Goal: Transaction & Acquisition: Purchase product/service

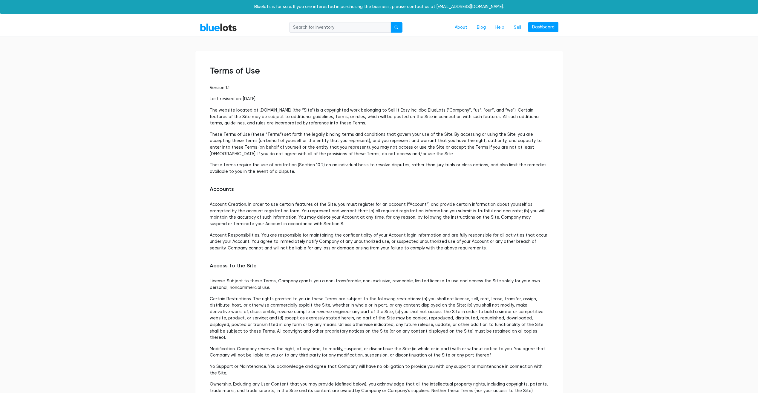
click at [300, 29] on input "search" at bounding box center [340, 27] width 102 height 11
click at [219, 30] on link "BlueLots" at bounding box center [218, 27] width 37 height 9
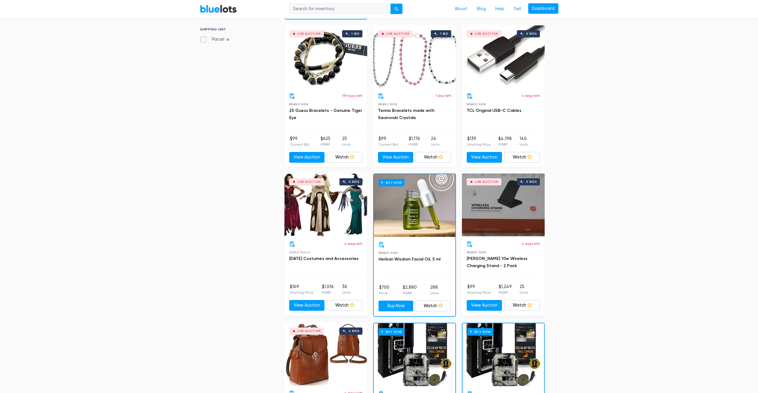
scroll to position [331, 0]
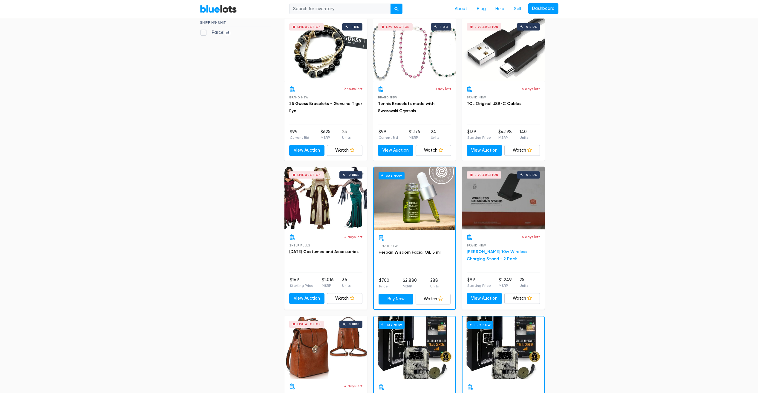
click at [492, 252] on link "Griffin 10w Wireless Charging Stand - 2 Pack" at bounding box center [497, 255] width 61 height 12
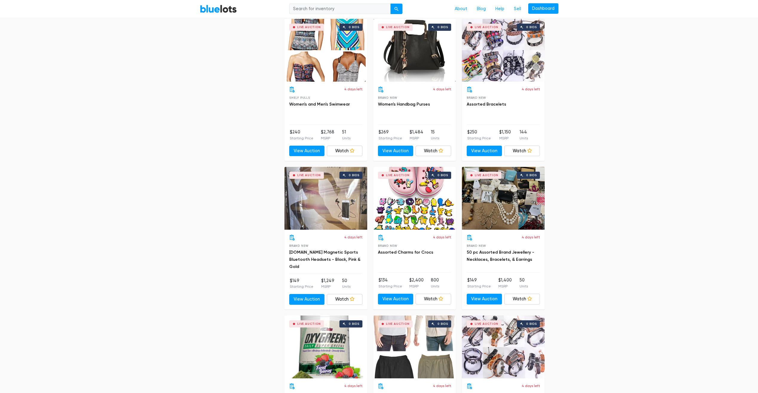
scroll to position [779, 0]
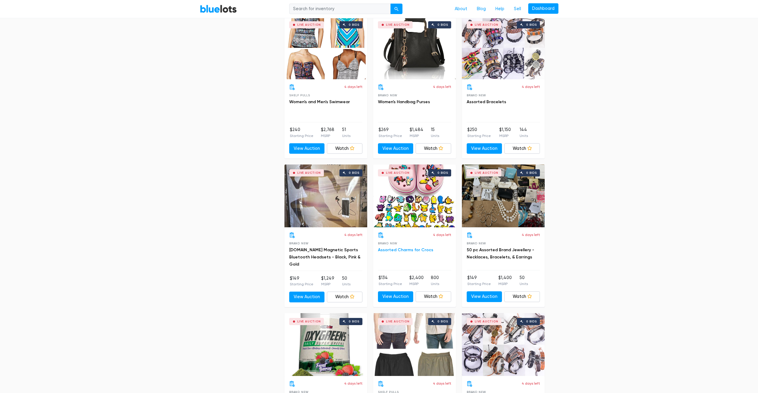
click at [395, 250] on link "Assorted Charms for Crocs" at bounding box center [405, 249] width 55 height 5
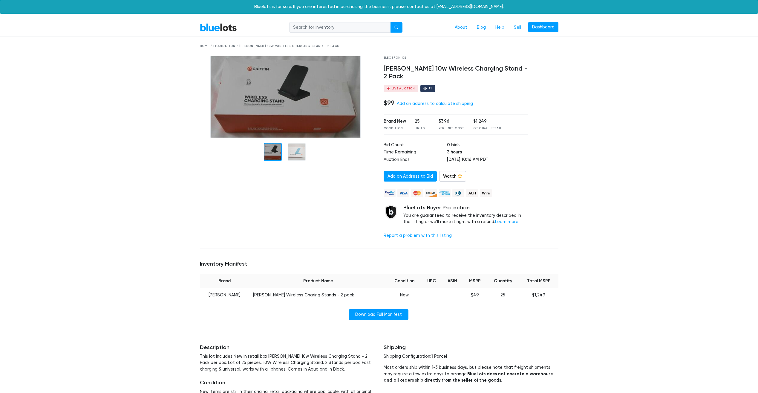
click at [279, 152] on div at bounding box center [273, 152] width 18 height 18
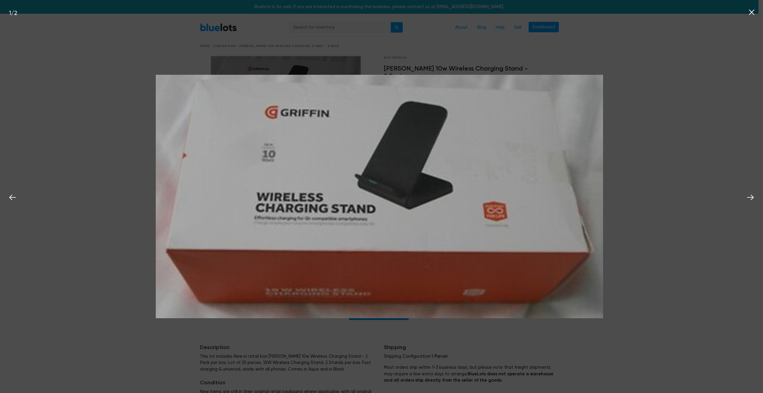
click at [650, 131] on div "1 / 2" at bounding box center [381, 196] width 763 height 393
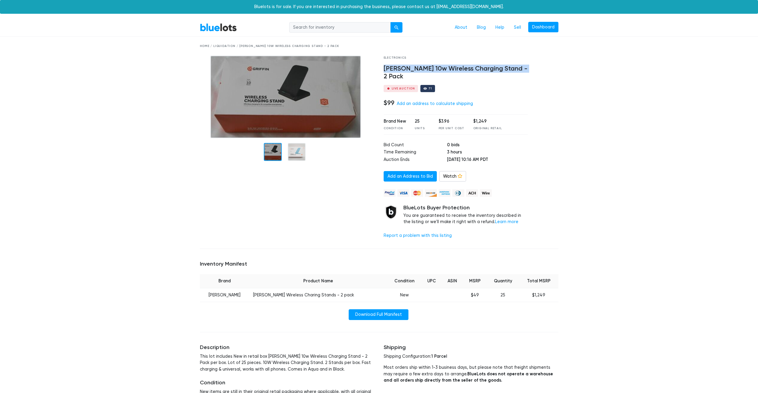
drag, startPoint x: 383, startPoint y: 69, endPoint x: 515, endPoint y: 70, distance: 132.1
click at [515, 70] on div "Electronics Griffin 10w Wireless Charging Stand - 2 Pack Live Auction 71 $99 Ad…" at bounding box center [455, 150] width 153 height 188
drag, startPoint x: 515, startPoint y: 70, endPoint x: 554, endPoint y: 94, distance: 45.6
click at [554, 94] on div at bounding box center [547, 150] width 31 height 188
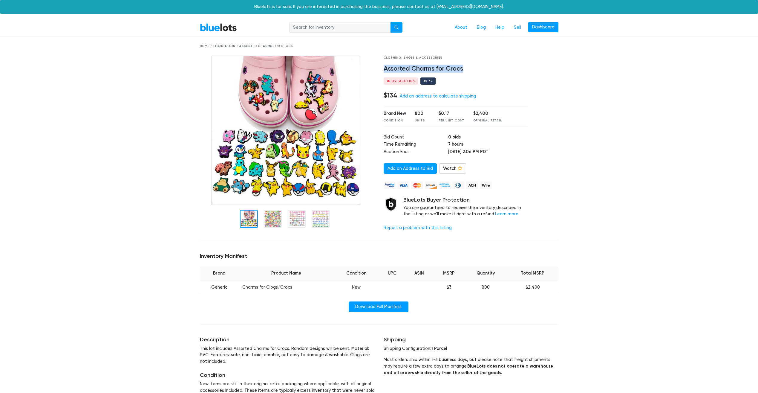
drag, startPoint x: 383, startPoint y: 67, endPoint x: 465, endPoint y: 67, distance: 82.2
click at [465, 67] on div "Clothing, Shoes & Accessories Assorted Charms for Crocs Live Auction 69 $134 Ad…" at bounding box center [455, 146] width 153 height 180
drag, startPoint x: 465, startPoint y: 67, endPoint x: 460, endPoint y: 69, distance: 6.1
copy h4 "Assorted Charms for Crocs"
drag, startPoint x: 382, startPoint y: 57, endPoint x: 496, endPoint y: 117, distance: 129.4
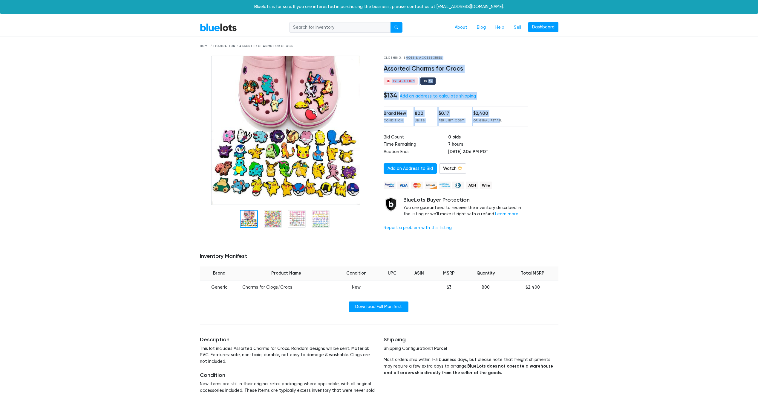
click at [496, 117] on div "Clothing, Shoes & Accessories Assorted Charms for Crocs Live Auction 69 $134 Ad…" at bounding box center [455, 146] width 153 height 180
drag, startPoint x: 496, startPoint y: 117, endPoint x: 454, endPoint y: 94, distance: 47.5
copy div "Clothing, Shoes & Accessories Assorted Charms for Crocs Live Auction 69 $134 Ad…"
click at [282, 94] on img at bounding box center [285, 130] width 149 height 149
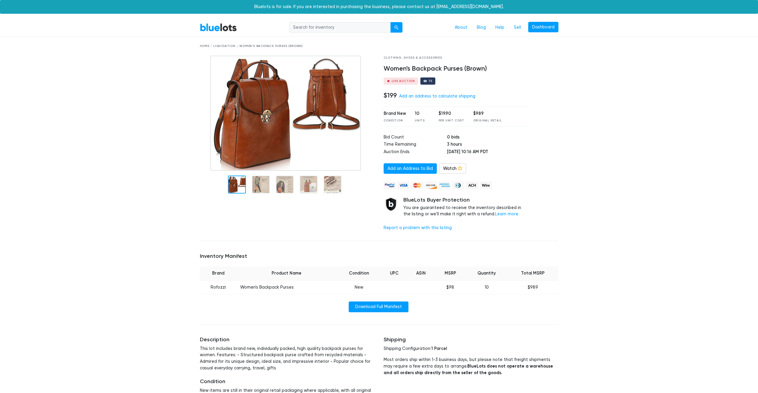
click at [274, 108] on img at bounding box center [285, 113] width 151 height 115
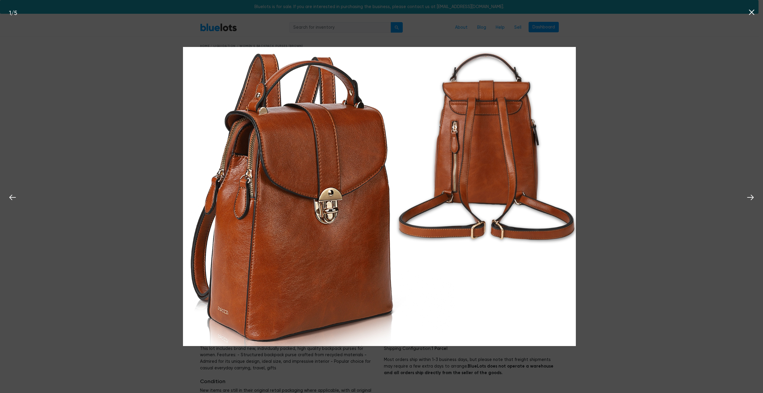
click at [640, 227] on div "1 / 5" at bounding box center [381, 196] width 763 height 393
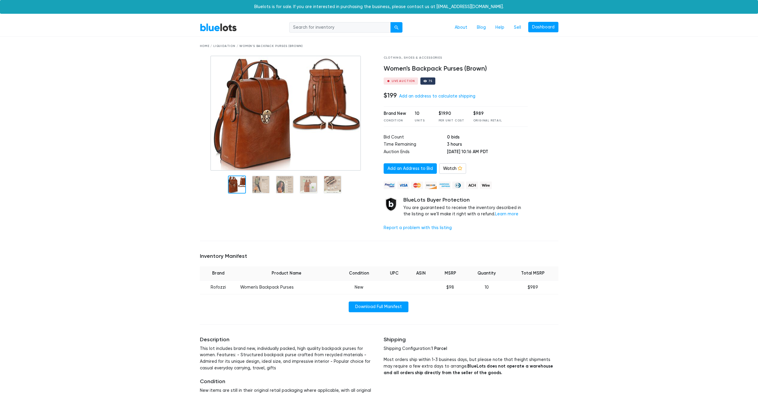
drag, startPoint x: 384, startPoint y: 55, endPoint x: 417, endPoint y: 146, distance: 97.3
click at [417, 146] on div "Home / Liquidation / Women's Backpack Purses (Brown) Clothing, Shoes & Accessor…" at bounding box center [379, 225] width 368 height 377
drag, startPoint x: 417, startPoint y: 146, endPoint x: 407, endPoint y: 64, distance: 83.1
copy div "Clothing, Shoes & Accessories Women's Backpack Purses (Brown) Live Auction 75 $…"
click at [576, 96] on div "BlueLots About Blog Help Sell Dashboard Home / Liquidation / Women's Backpack P…" at bounding box center [379, 359] width 758 height 680
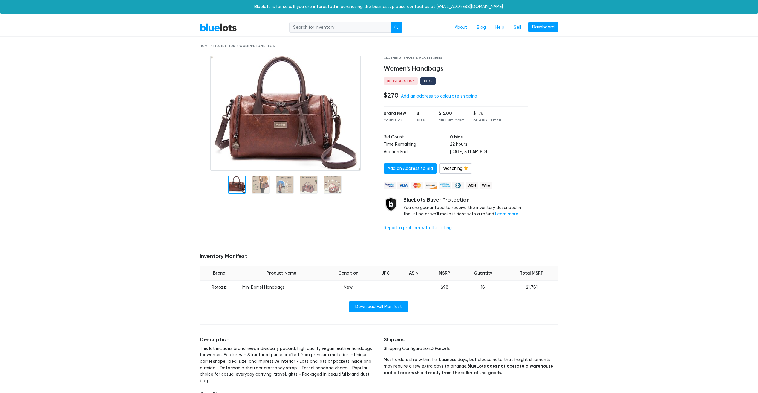
click at [702, 138] on div "BlueLots About Blog Help Sell Dashboard Home / Liquidation / Women's Handbags C…" at bounding box center [379, 365] width 758 height 693
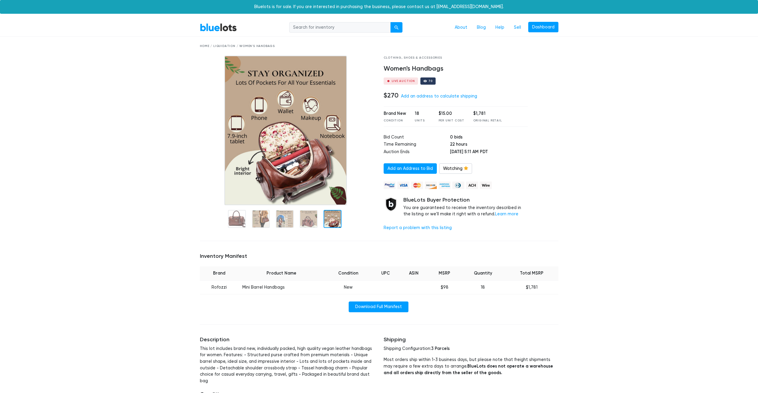
click at [731, 99] on div "BlueLots About Blog Help Sell Dashboard Home / Liquidation / Women's Handbags C…" at bounding box center [379, 365] width 758 height 693
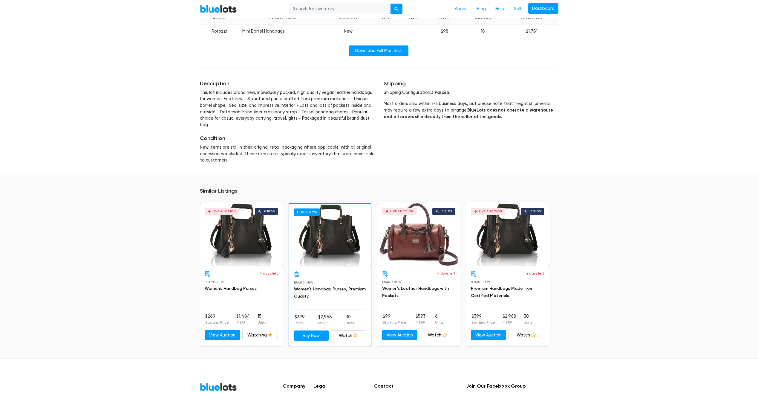
scroll to position [257, 0]
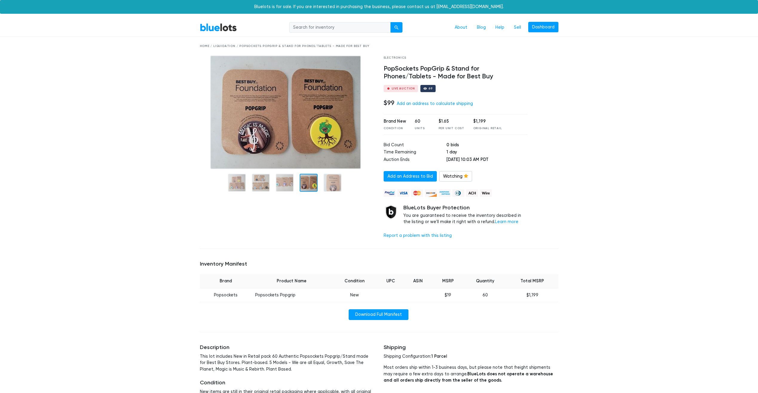
click at [434, 69] on h4 "PopSockets PopGrip & Stand for Phones/Tablets - Made for Best Buy" at bounding box center [456, 73] width 144 height 16
click at [385, 75] on h4 "PopSockets PopGrip & Stand for Phones/Tablets - Made for Best Buy" at bounding box center [456, 73] width 144 height 16
drag, startPoint x: 383, startPoint y: 67, endPoint x: 496, endPoint y: 161, distance: 146.6
click at [496, 161] on div "Electronics PopSockets PopGrip & Stand for Phones/Tablets - Made for Best Buy L…" at bounding box center [455, 150] width 153 height 188
drag, startPoint x: 496, startPoint y: 161, endPoint x: 473, endPoint y: 158, distance: 23.1
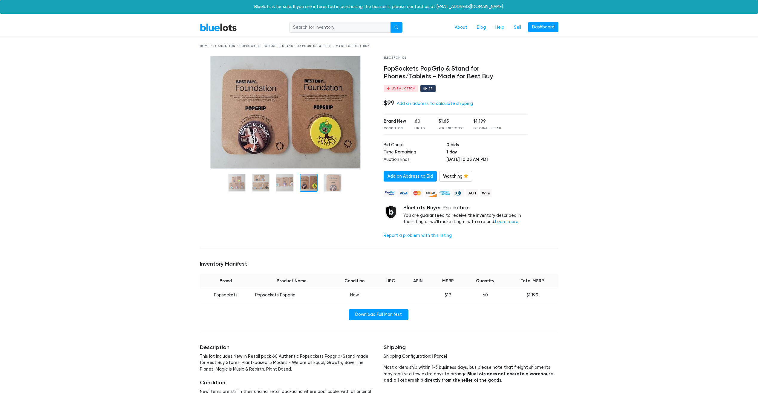
copy div "PopSockets PopGrip & Stand for Phones/Tablets - Made for Best Buy Live Auction …"
click at [453, 180] on link "Watching" at bounding box center [455, 176] width 33 height 11
click at [453, 178] on link "Watch" at bounding box center [452, 176] width 27 height 11
click at [311, 107] on img at bounding box center [285, 112] width 151 height 113
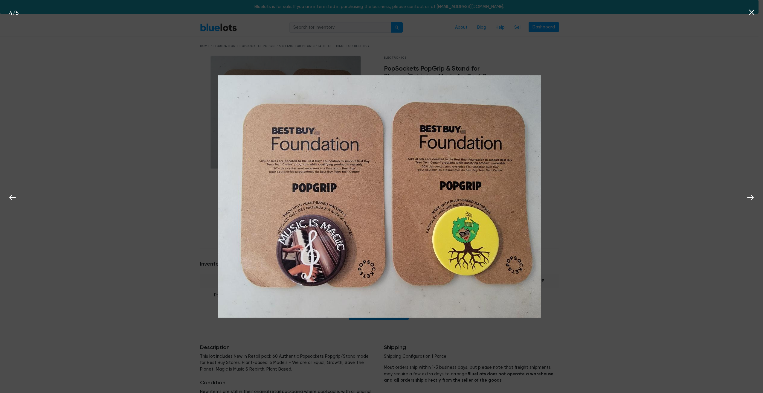
click at [689, 278] on div "4 / 5" at bounding box center [381, 196] width 763 height 393
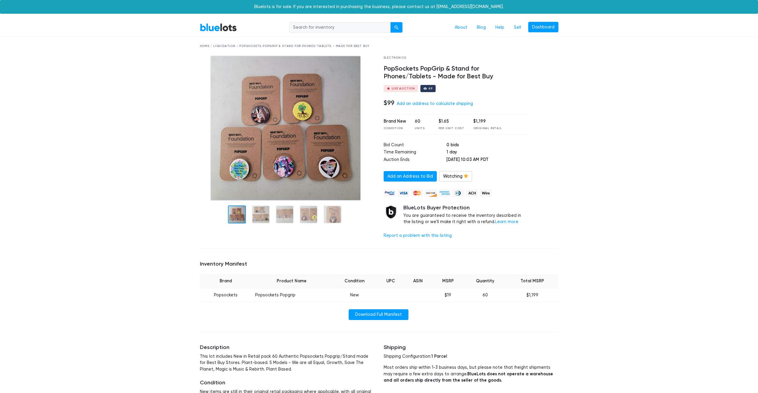
click at [238, 214] on div at bounding box center [237, 214] width 18 height 18
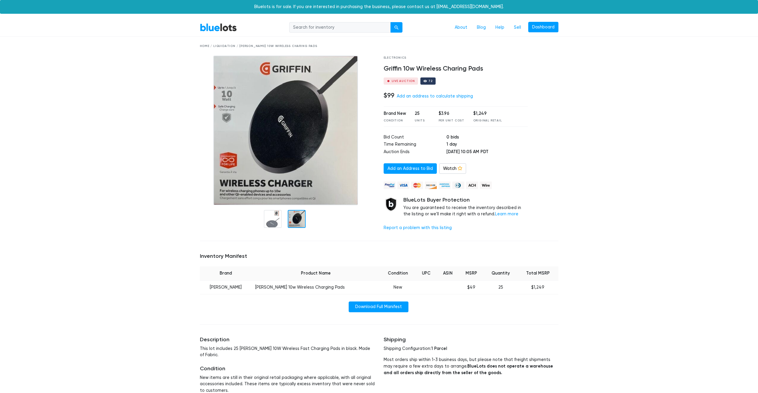
click at [303, 226] on div at bounding box center [297, 219] width 18 height 18
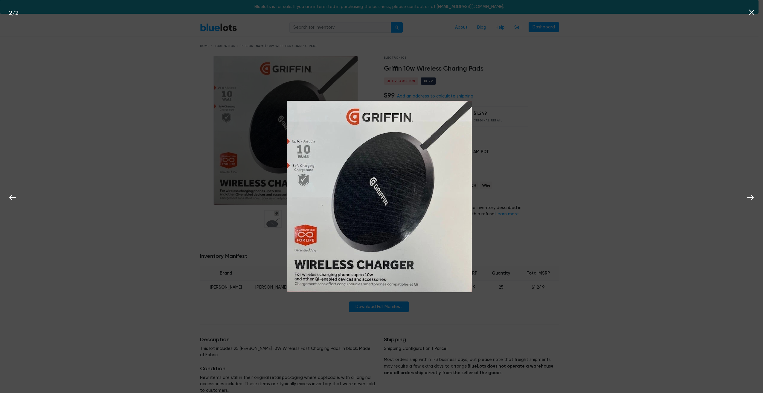
click at [578, 193] on div "2 / 2" at bounding box center [381, 196] width 763 height 393
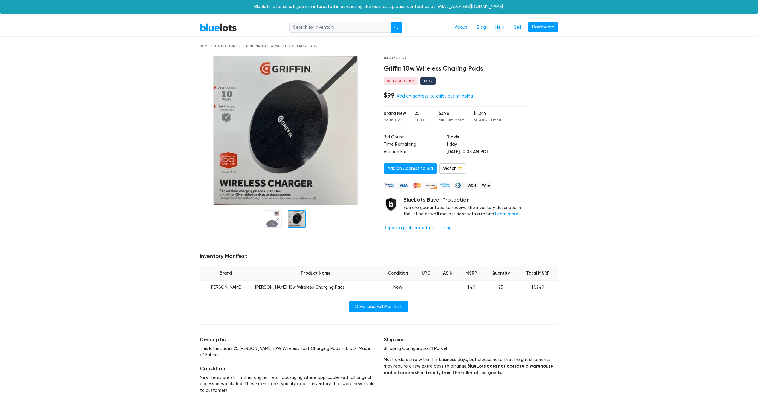
drag, startPoint x: 383, startPoint y: 65, endPoint x: 498, endPoint y: 150, distance: 143.1
click at [498, 150] on div "Electronics Griffin 10w Wireless Charing Pads Live Auction 72 $99 Add an addres…" at bounding box center [455, 146] width 153 height 180
drag, startPoint x: 498, startPoint y: 150, endPoint x: 489, endPoint y: 150, distance: 9.0
copy div "Griffin 10w Wireless Charing Pads Live Auction 72 $99 Add an address to calcula…"
click at [450, 170] on link "Watch" at bounding box center [452, 168] width 27 height 11
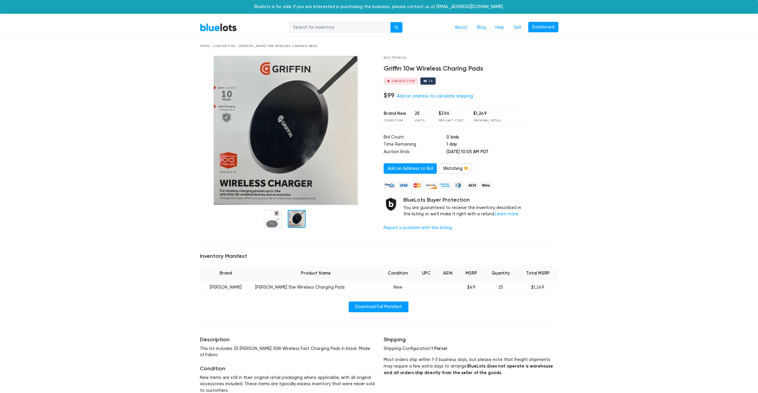
click at [342, 159] on img at bounding box center [285, 130] width 144 height 149
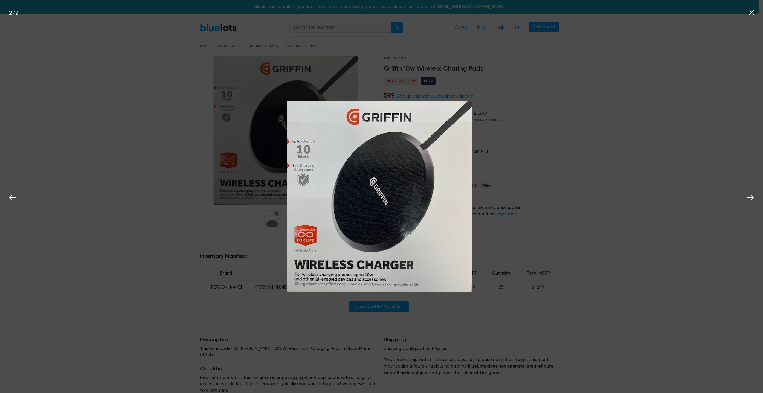
click at [339, 165] on img at bounding box center [379, 196] width 185 height 191
click at [204, 70] on div "2 / 2" at bounding box center [381, 196] width 763 height 393
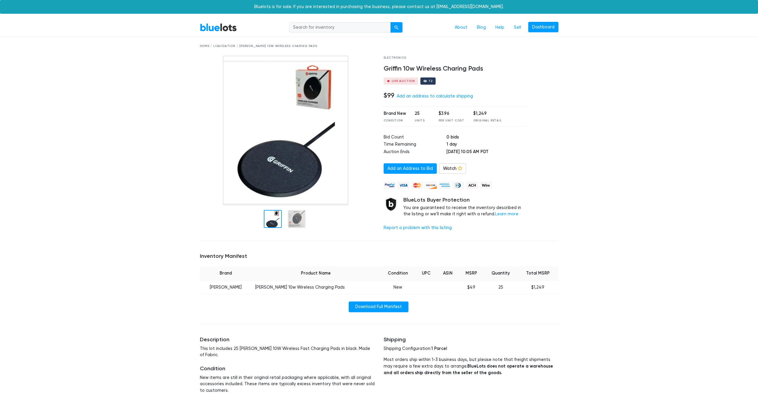
scroll to position [24, 0]
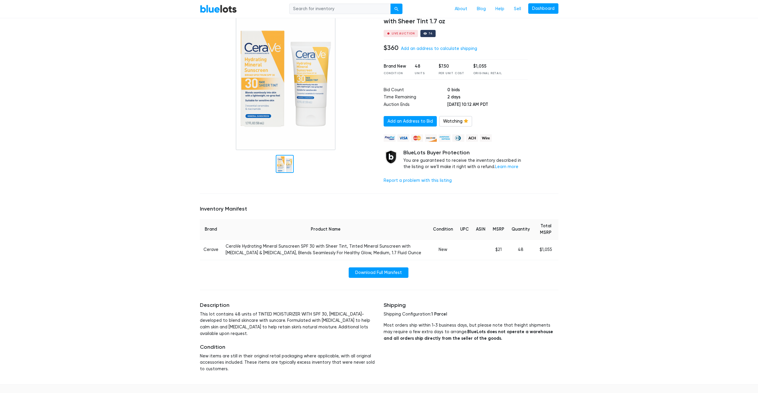
scroll to position [62, 0]
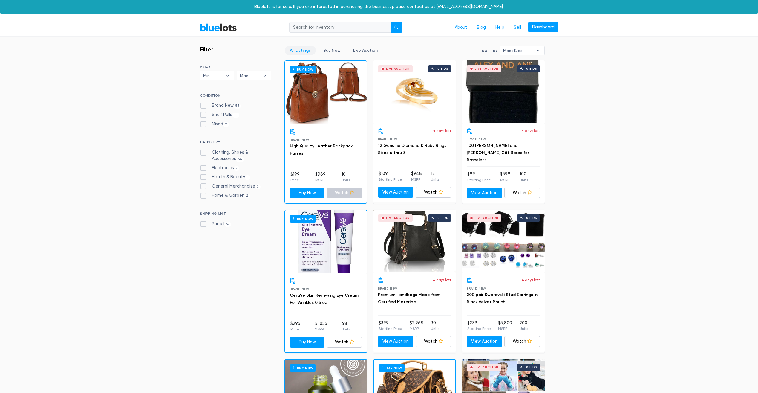
click at [339, 195] on link "Watch" at bounding box center [344, 192] width 35 height 11
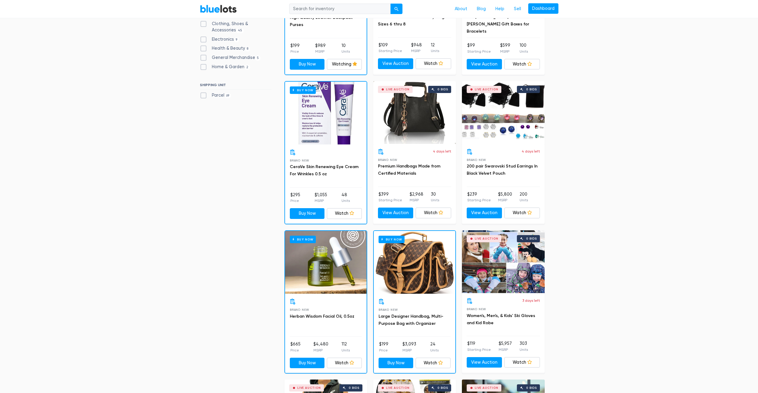
scroll to position [151, 0]
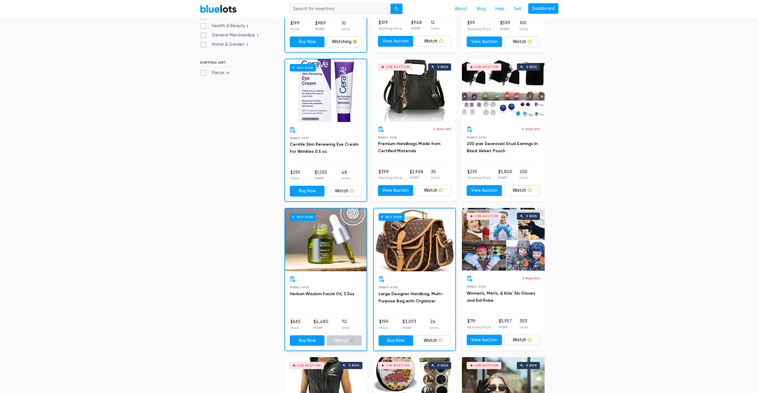
click at [344, 338] on link "Watch" at bounding box center [344, 340] width 35 height 11
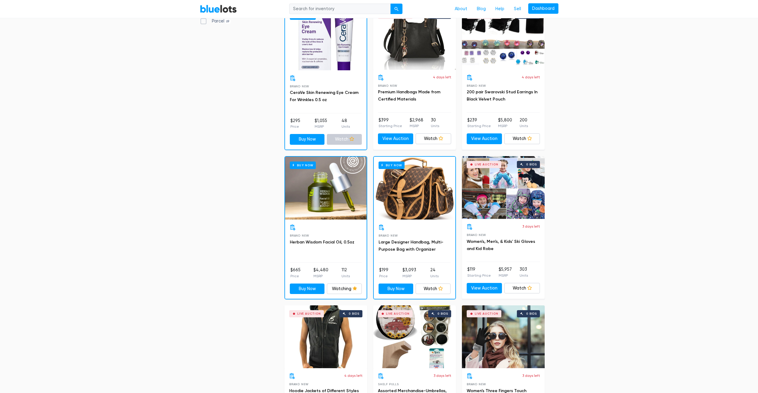
click at [343, 140] on link "Watch" at bounding box center [344, 139] width 35 height 11
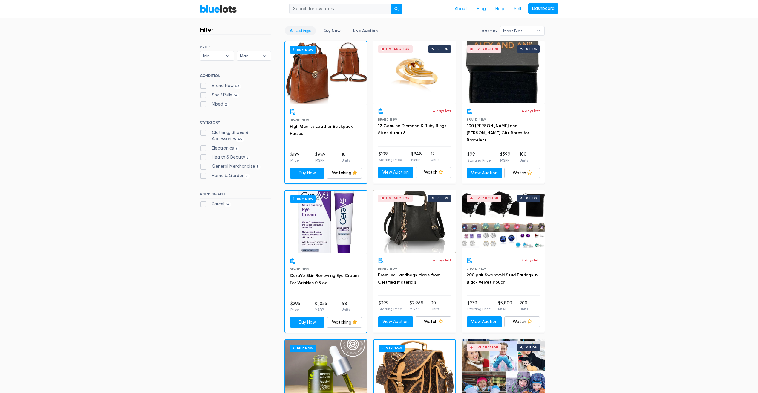
scroll to position [0, 0]
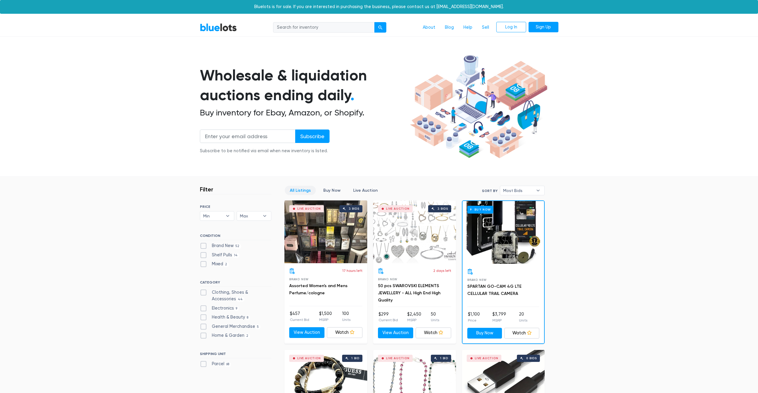
scroll to position [2453, 0]
